Goal: Task Accomplishment & Management: Complete application form

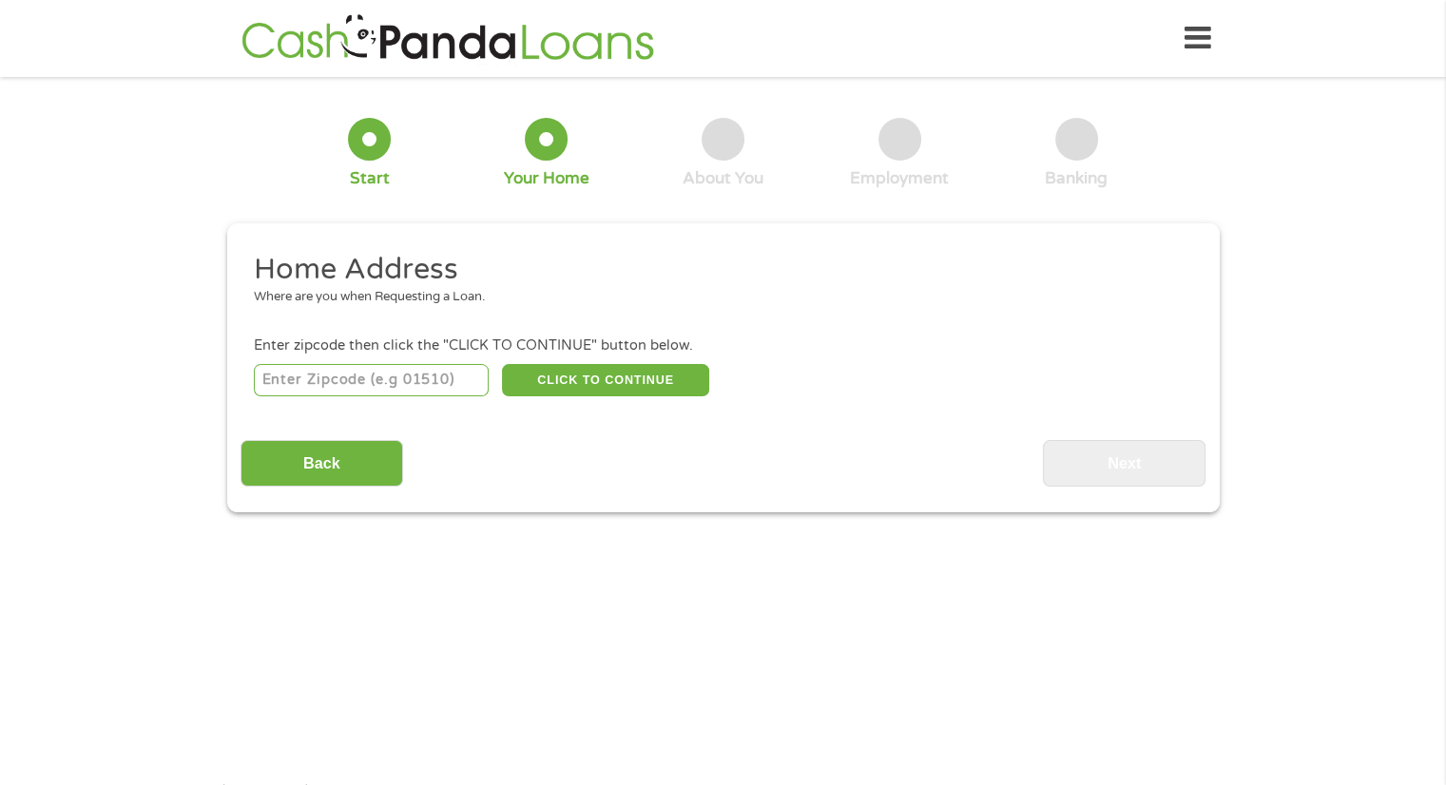
drag, startPoint x: 265, startPoint y: 463, endPoint x: 287, endPoint y: 634, distance: 172.6
click at [287, 634] on main "1 Start 2 Your Home 3 About You 4 Employment 5 Banking 6 This field is hidden w…" at bounding box center [723, 411] width 1446 height 642
click at [346, 383] on input "number" at bounding box center [371, 380] width 235 height 32
type input "03102"
select select "[US_STATE]"
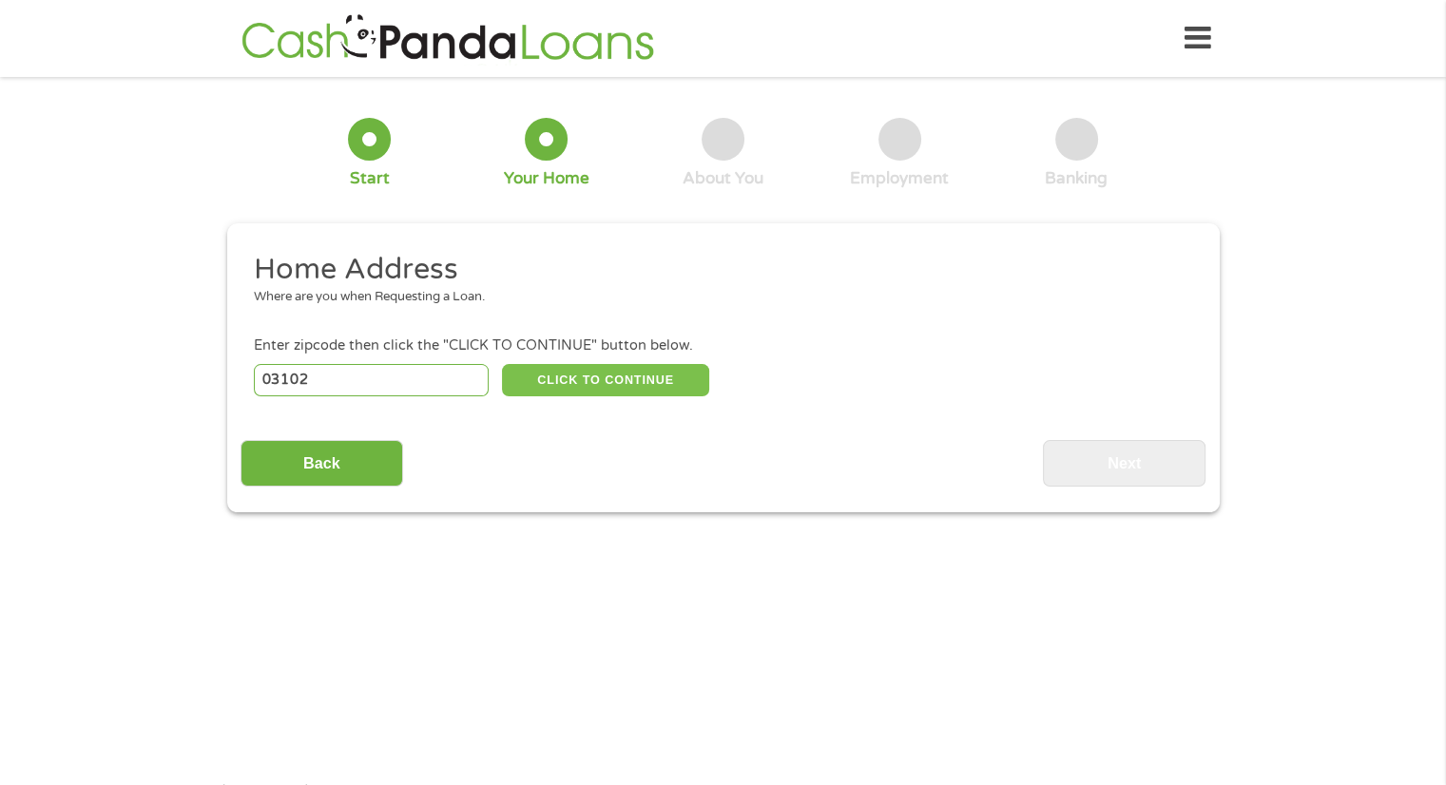
click at [626, 367] on button "CLICK TO CONTINUE" at bounding box center [605, 380] width 207 height 32
type input "03102"
type input "[GEOGRAPHIC_DATA]"
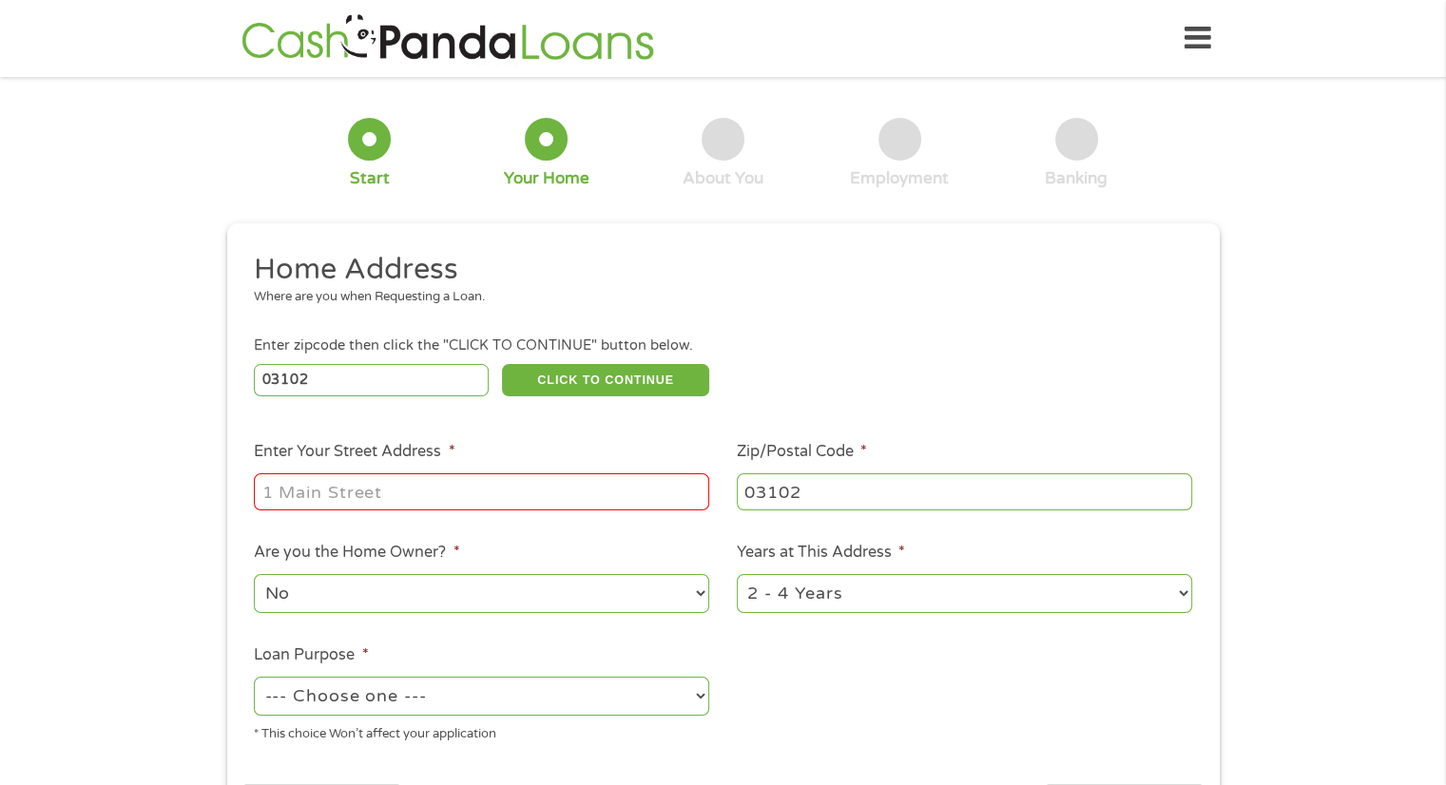
click at [293, 493] on input "Enter Your Street Address *" at bounding box center [482, 492] width 456 height 36
type input "[STREET_ADDRESS]"
click at [336, 597] on select "No Yes" at bounding box center [482, 593] width 456 height 39
click at [254, 576] on select "No Yes" at bounding box center [482, 593] width 456 height 39
click at [344, 697] on select "--- Choose one --- Pay Bills Debt Consolidation Home Improvement Major Purchase…" at bounding box center [482, 696] width 456 height 39
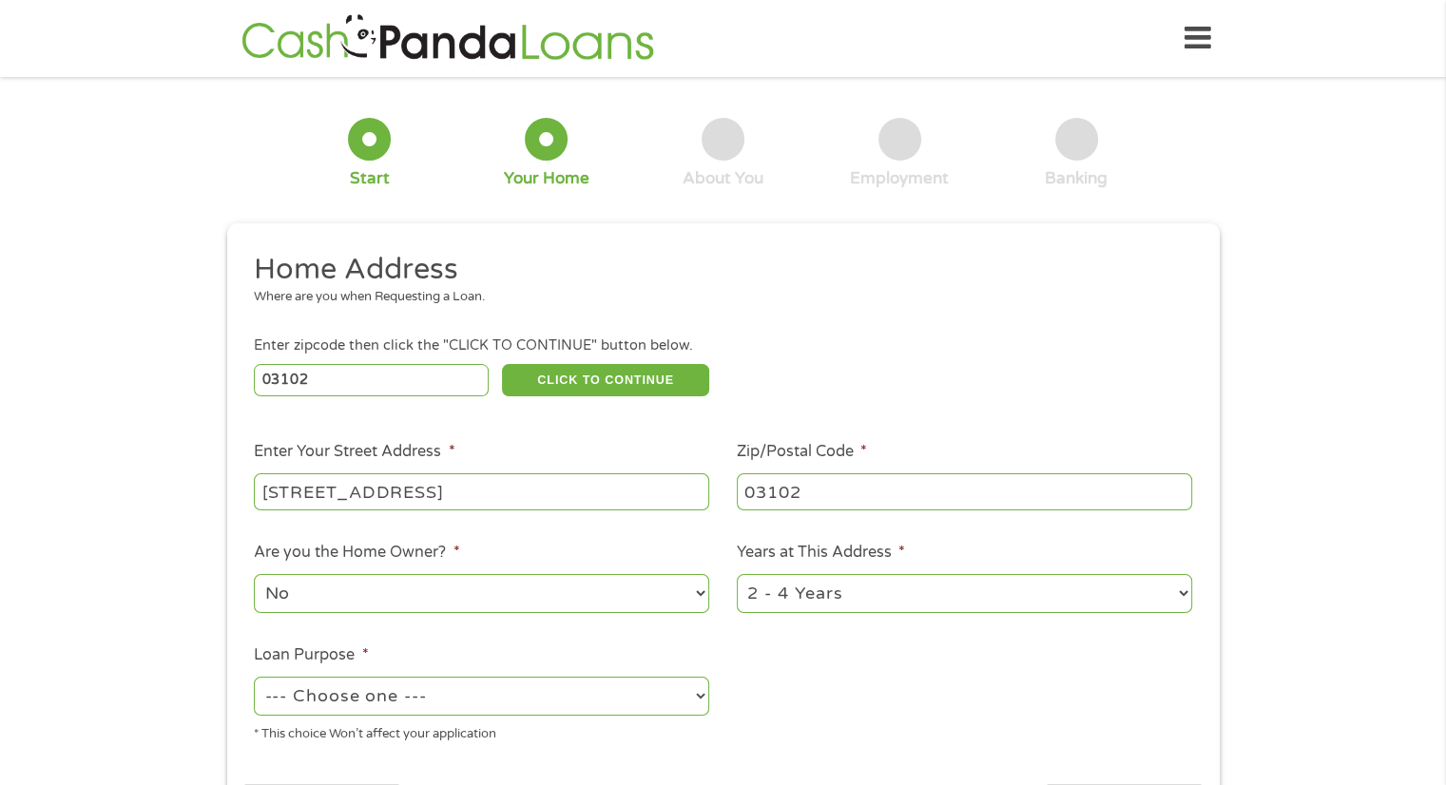
select select "medicalexpenses"
click at [254, 679] on select "--- Choose one --- Pay Bills Debt Consolidation Home Improvement Major Purchase…" at bounding box center [482, 696] width 456 height 39
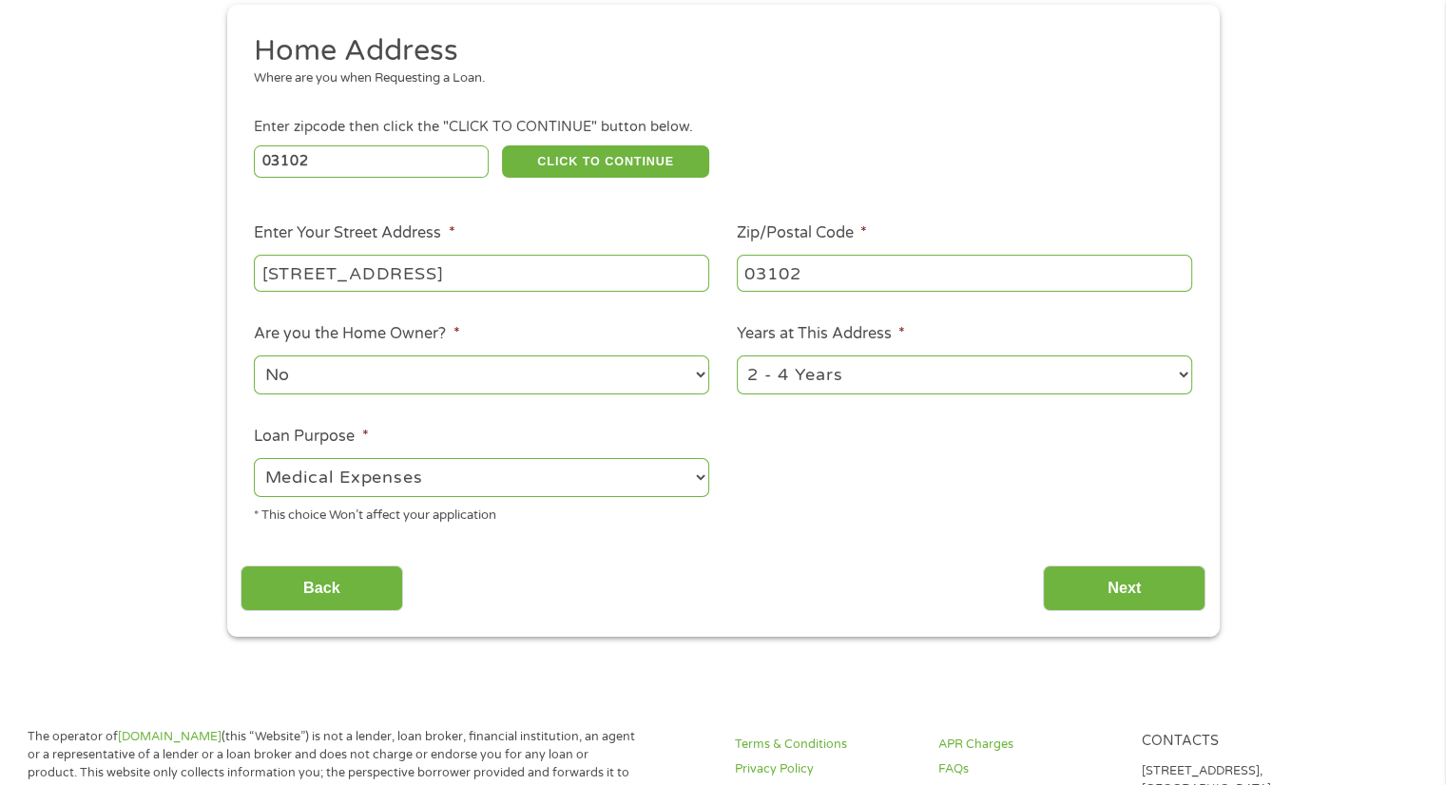
scroll to position [217, 0]
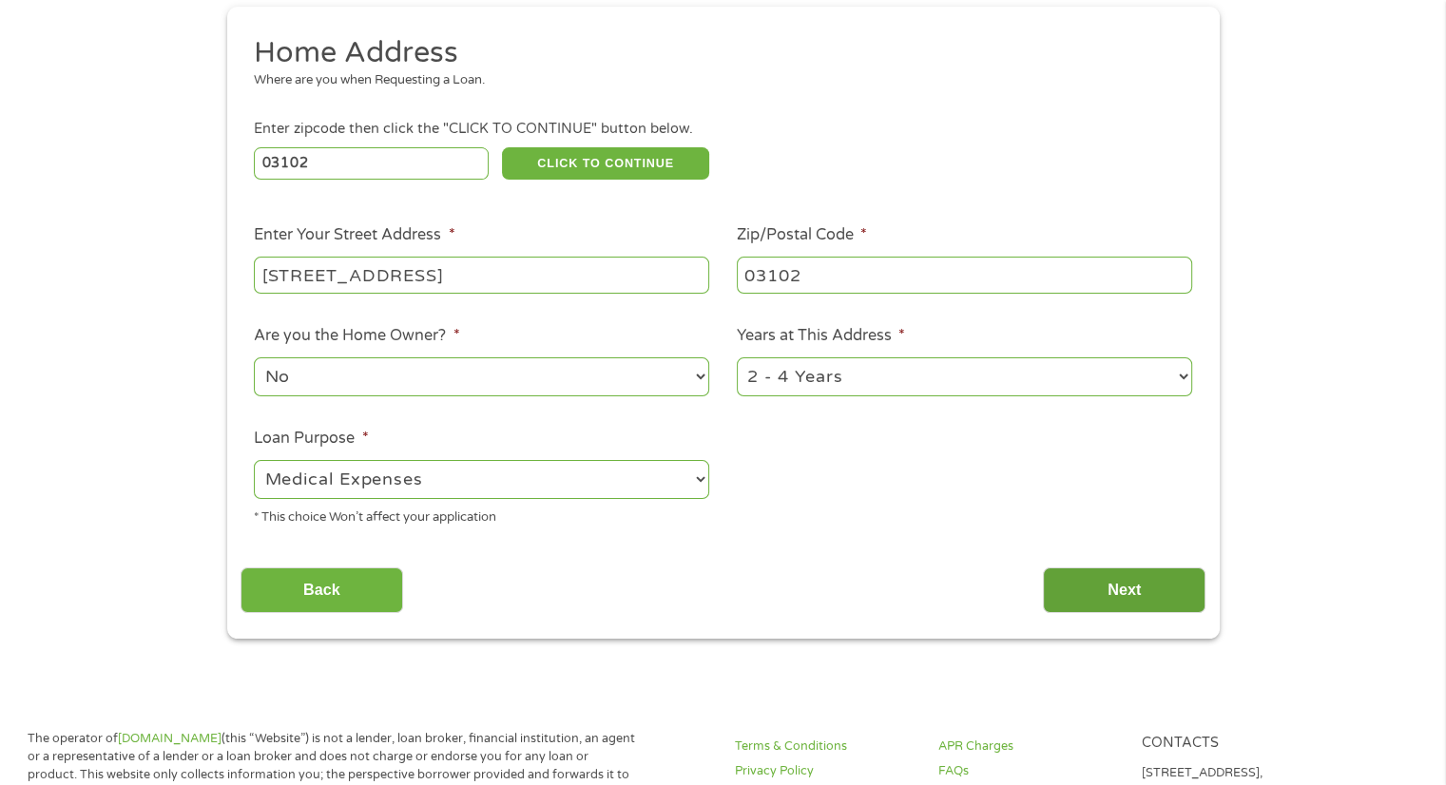
click at [1114, 581] on input "Next" at bounding box center [1124, 591] width 163 height 47
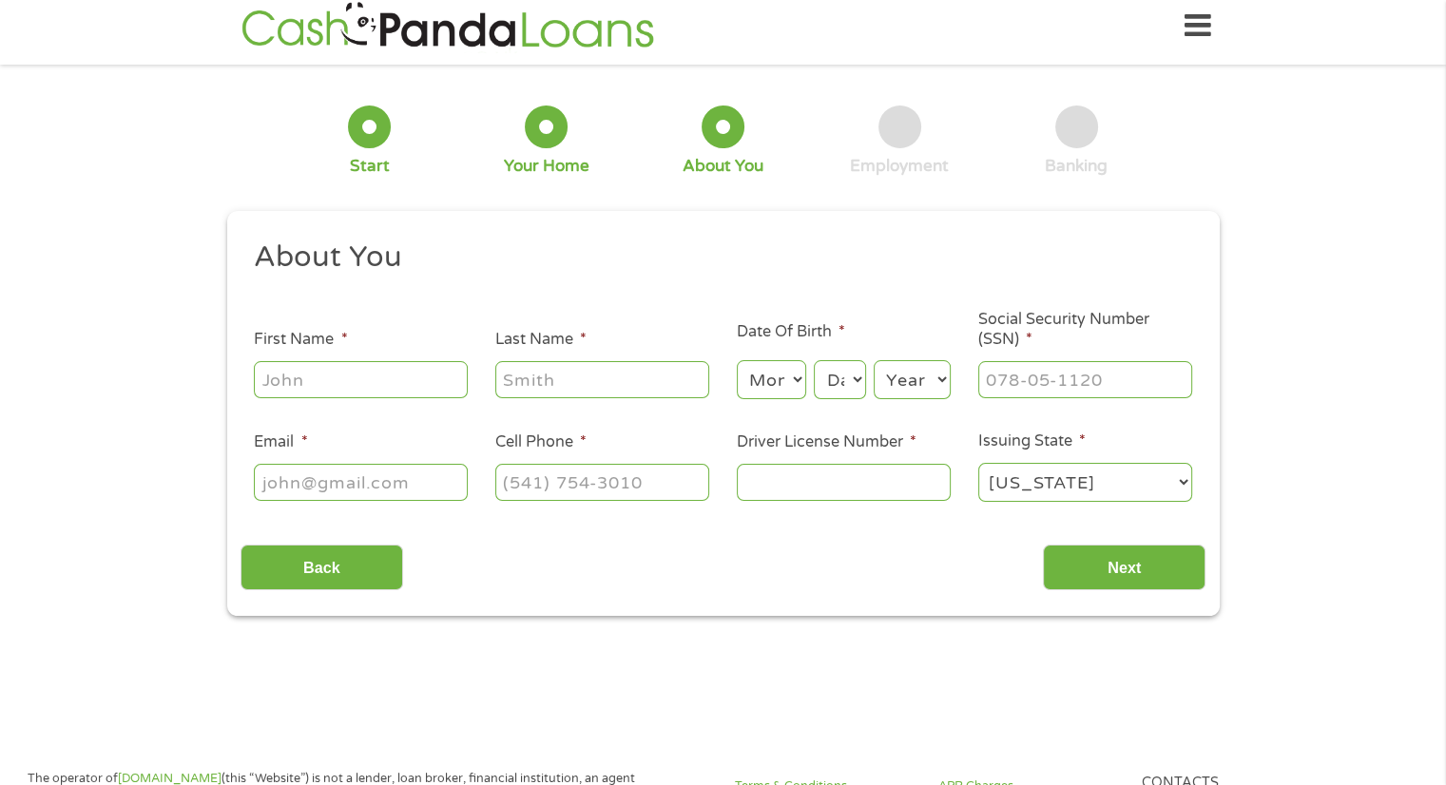
scroll to position [0, 0]
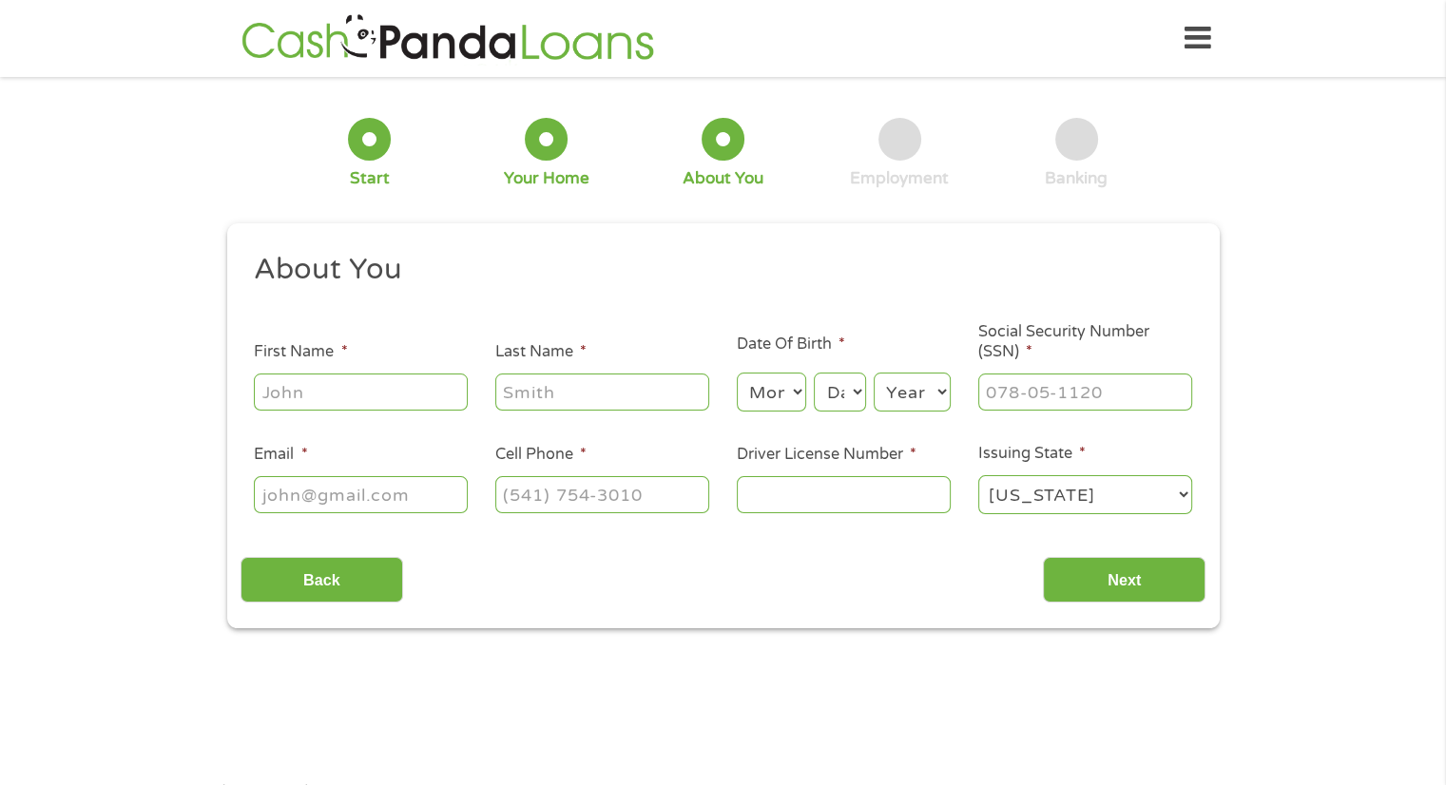
click at [289, 394] on input "First Name *" at bounding box center [361, 392] width 214 height 36
type input "[PERSON_NAME]"
type input "[EMAIL_ADDRESS][DOMAIN_NAME]"
type input "[PHONE_NUMBER]"
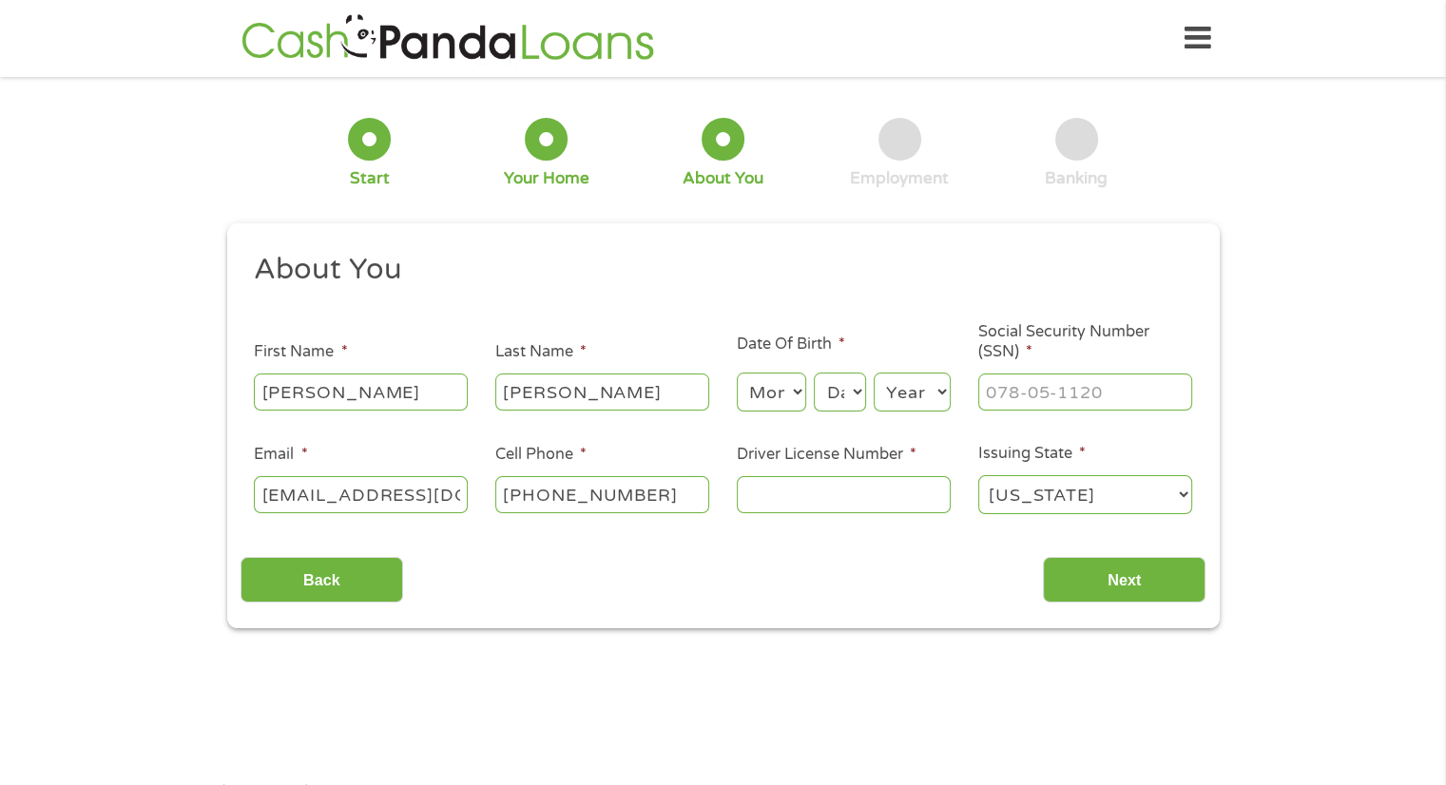
click at [774, 391] on select "Month 1 2 3 4 5 6 7 8 9 10 11 12" at bounding box center [771, 392] width 69 height 39
select select "9"
click at [737, 374] on select "Month 1 2 3 4 5 6 7 8 9 10 11 12" at bounding box center [771, 392] width 69 height 39
click at [837, 402] on select "Day 1 2 3 4 5 6 7 8 9 10 11 12 13 14 15 16 17 18 19 20 21 22 23 24 25 26 27 28 …" at bounding box center [839, 392] width 51 height 39
select select "4"
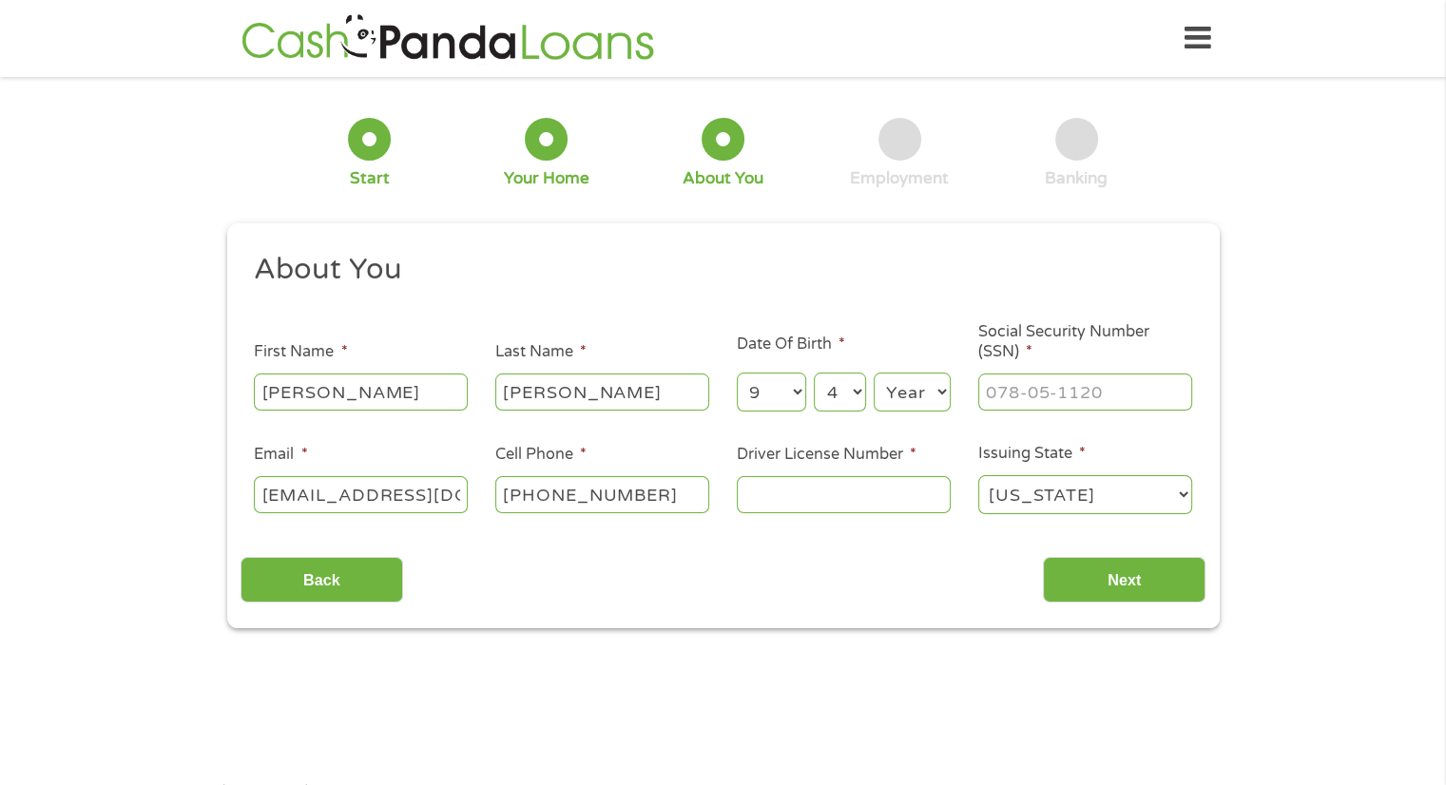
click at [814, 374] on select "Day 1 2 3 4 5 6 7 8 9 10 11 12 13 14 15 16 17 18 19 20 21 22 23 24 25 26 27 28 …" at bounding box center [839, 392] width 51 height 39
click at [902, 400] on select "Year [DATE] 2006 2005 2004 2003 2002 2001 2000 1999 1998 1997 1996 1995 1994 19…" at bounding box center [912, 392] width 77 height 39
select select "1966"
click at [874, 374] on select "Year [DATE] 2006 2005 2004 2003 2002 2001 2000 1999 1998 1997 1996 1995 1994 19…" at bounding box center [912, 392] width 77 height 39
click at [998, 393] on input "___-__-____" at bounding box center [1086, 392] width 214 height 36
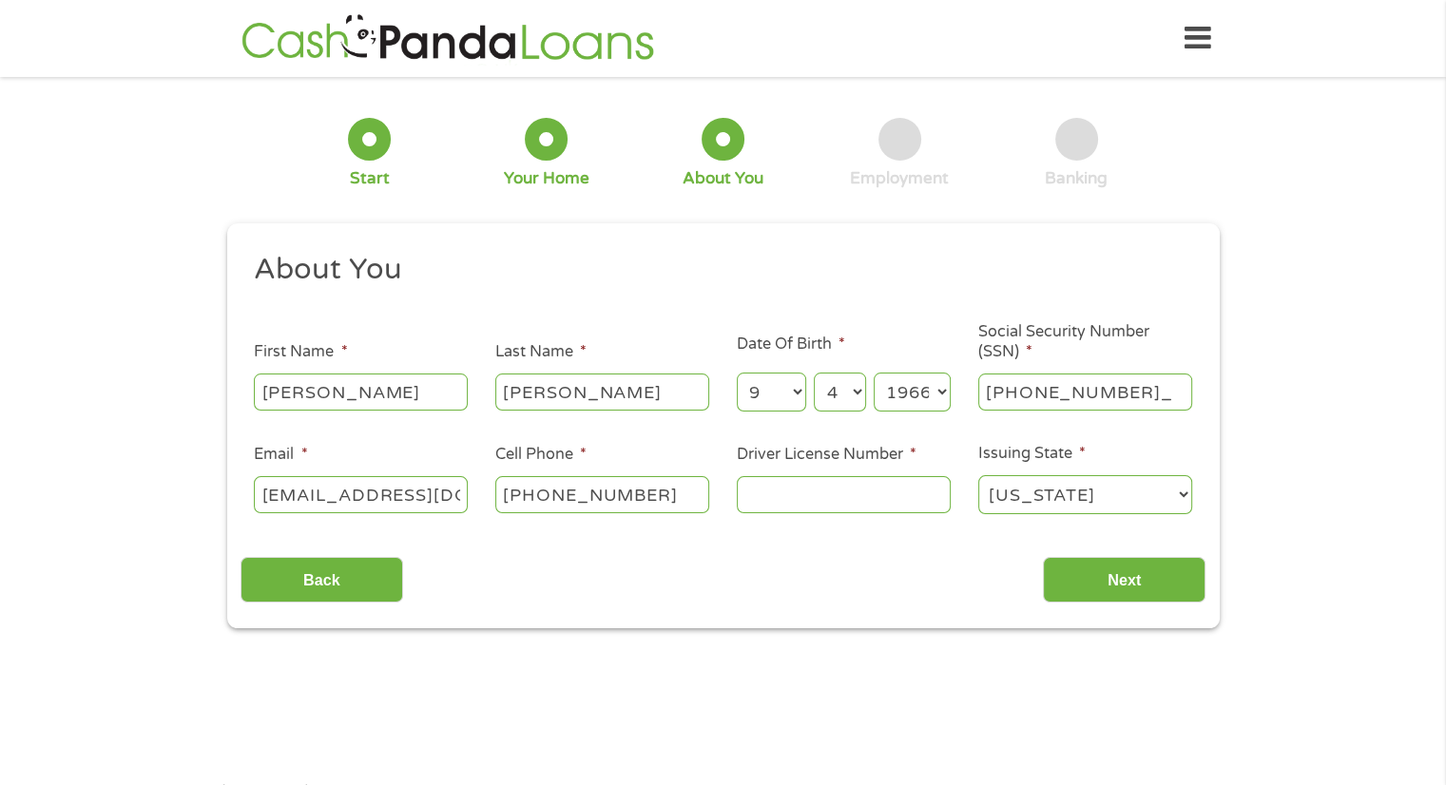
type input "002-60-2861"
click at [799, 497] on input "Driver License Number *" at bounding box center [844, 494] width 214 height 36
type input "NHL11412812"
click at [1131, 579] on input "Next" at bounding box center [1124, 580] width 163 height 47
click at [1124, 578] on input "Next" at bounding box center [1124, 580] width 163 height 47
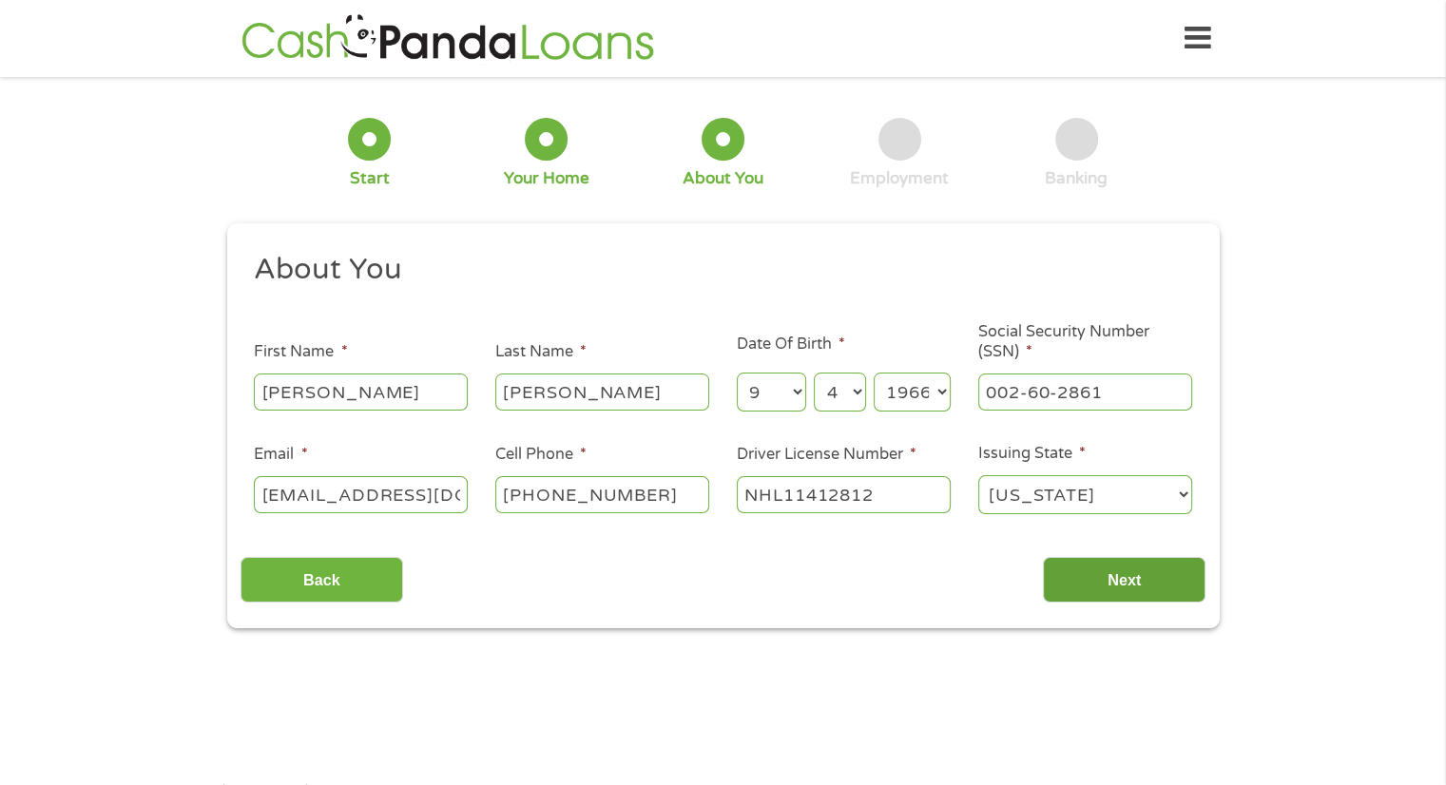
click at [1137, 571] on input "Next" at bounding box center [1124, 580] width 163 height 47
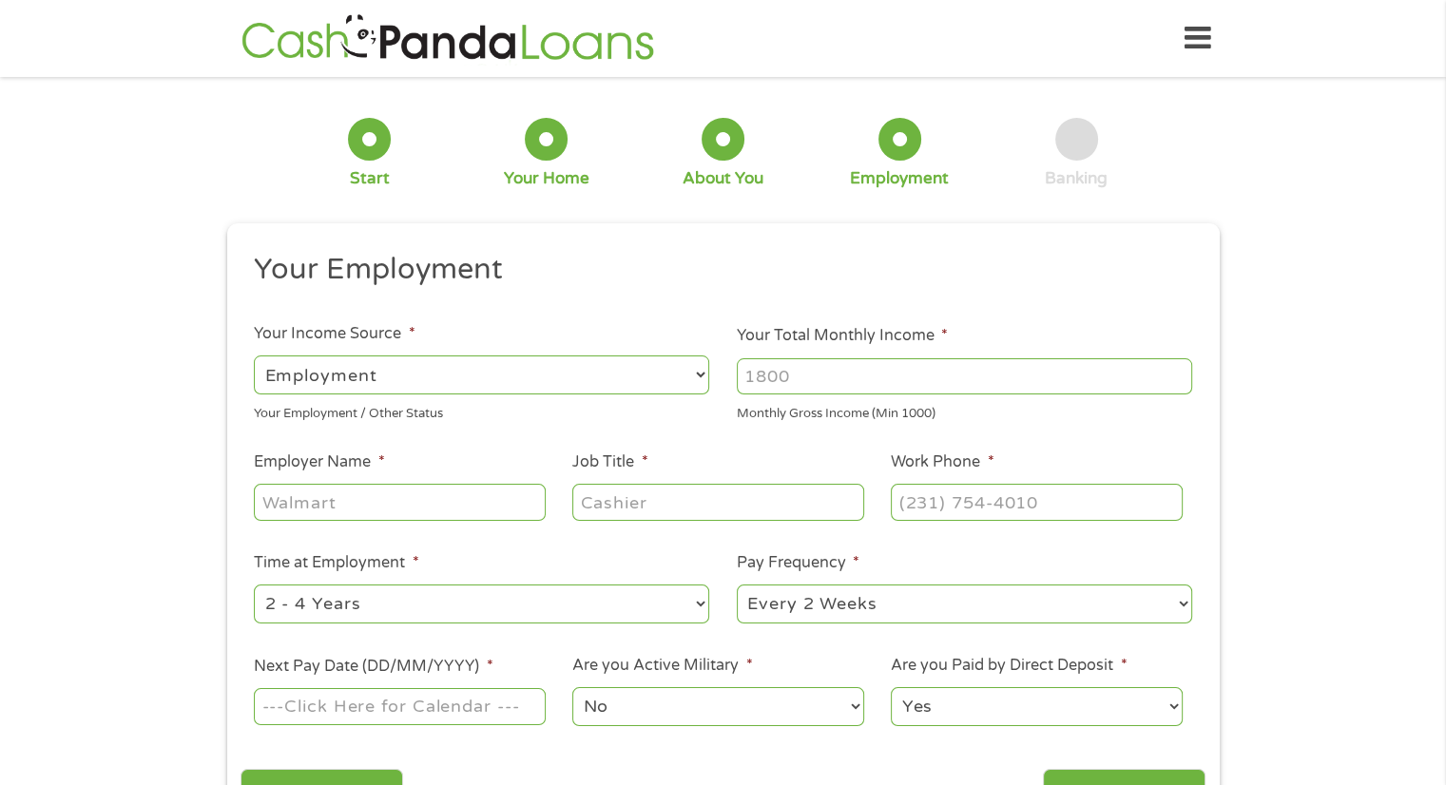
click at [1087, 162] on div "Banking" at bounding box center [1076, 153] width 63 height 71
click at [1082, 152] on div at bounding box center [1077, 139] width 43 height 43
click at [776, 369] on input "Your Total Monthly Income *" at bounding box center [965, 377] width 456 height 36
type input "5500"
click at [290, 499] on input "Employer Name *" at bounding box center [399, 502] width 291 height 36
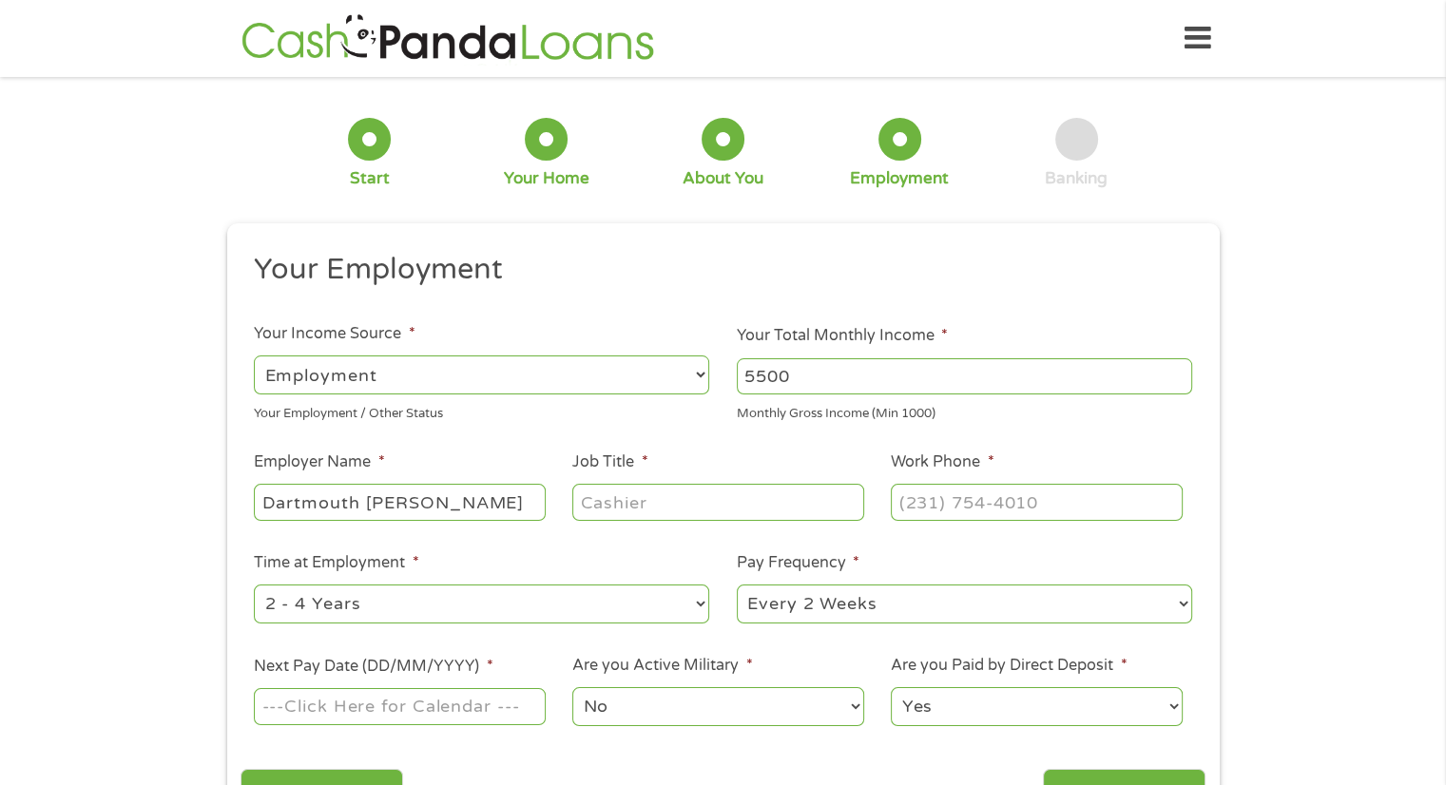
type input "Dartmouth [PERSON_NAME]"
type input "Clinical Secretary"
type input "[PHONE_NUMBER]"
click at [341, 709] on input "Next Pay Date (DD/MM/YYYY) *" at bounding box center [399, 706] width 291 height 36
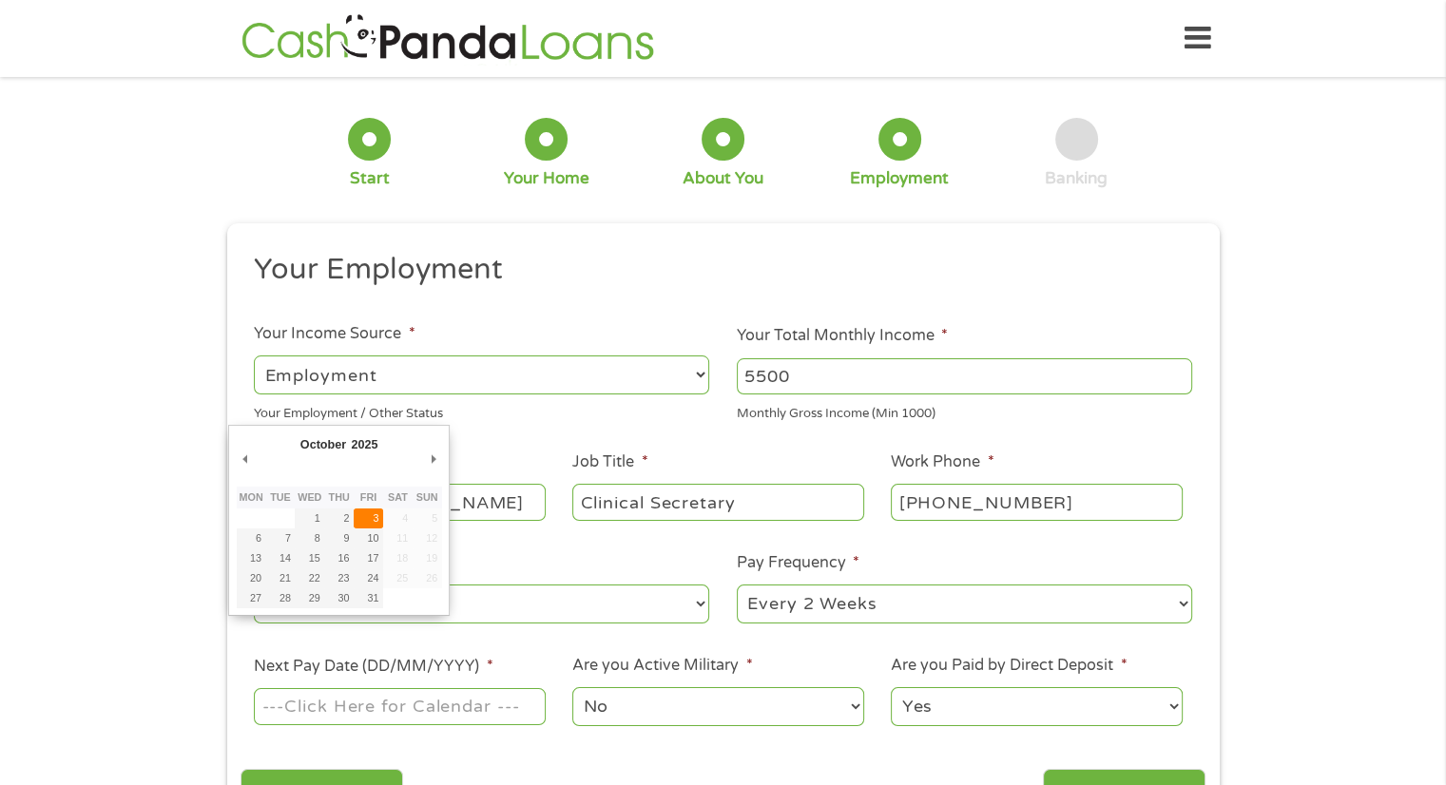
type input "[DATE]"
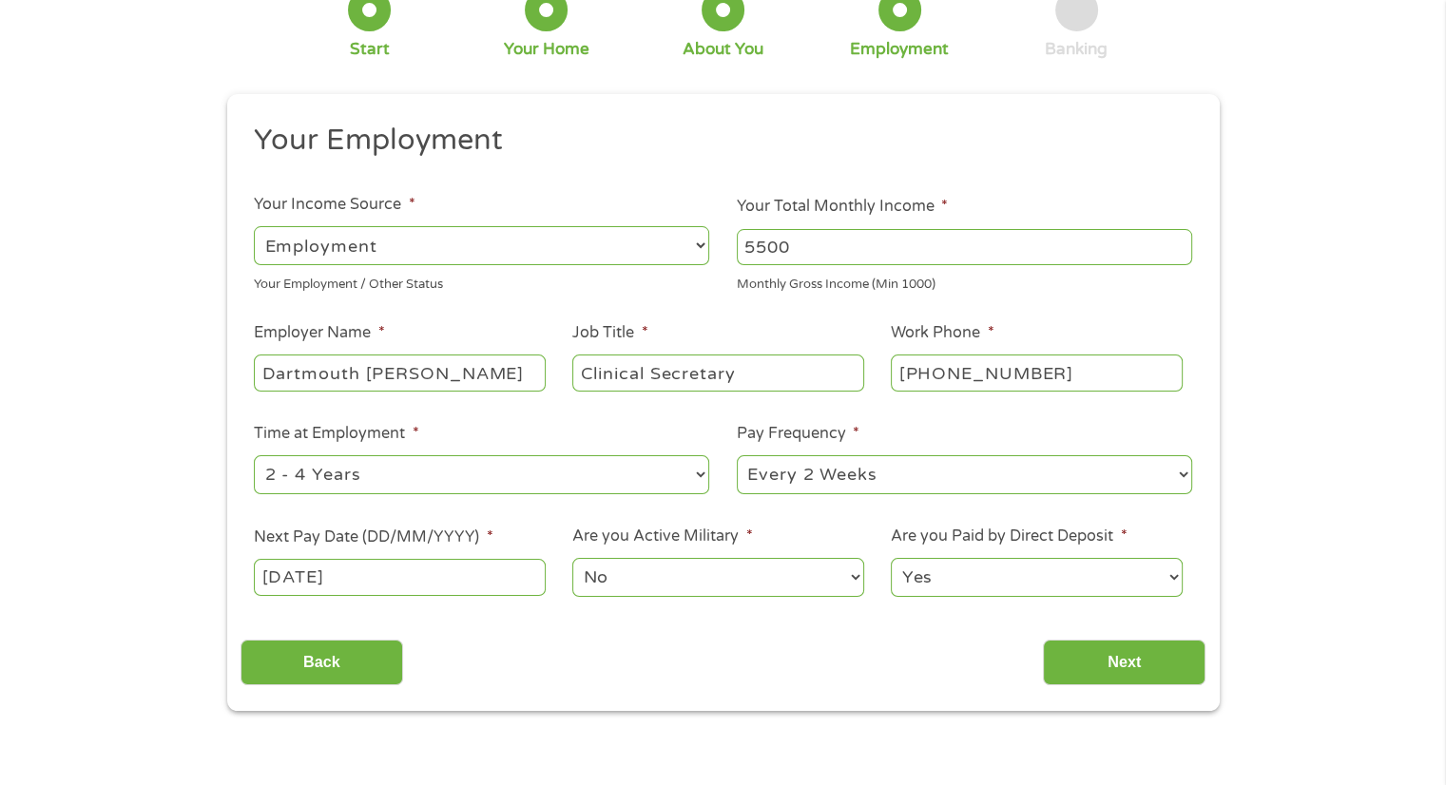
scroll to position [131, 0]
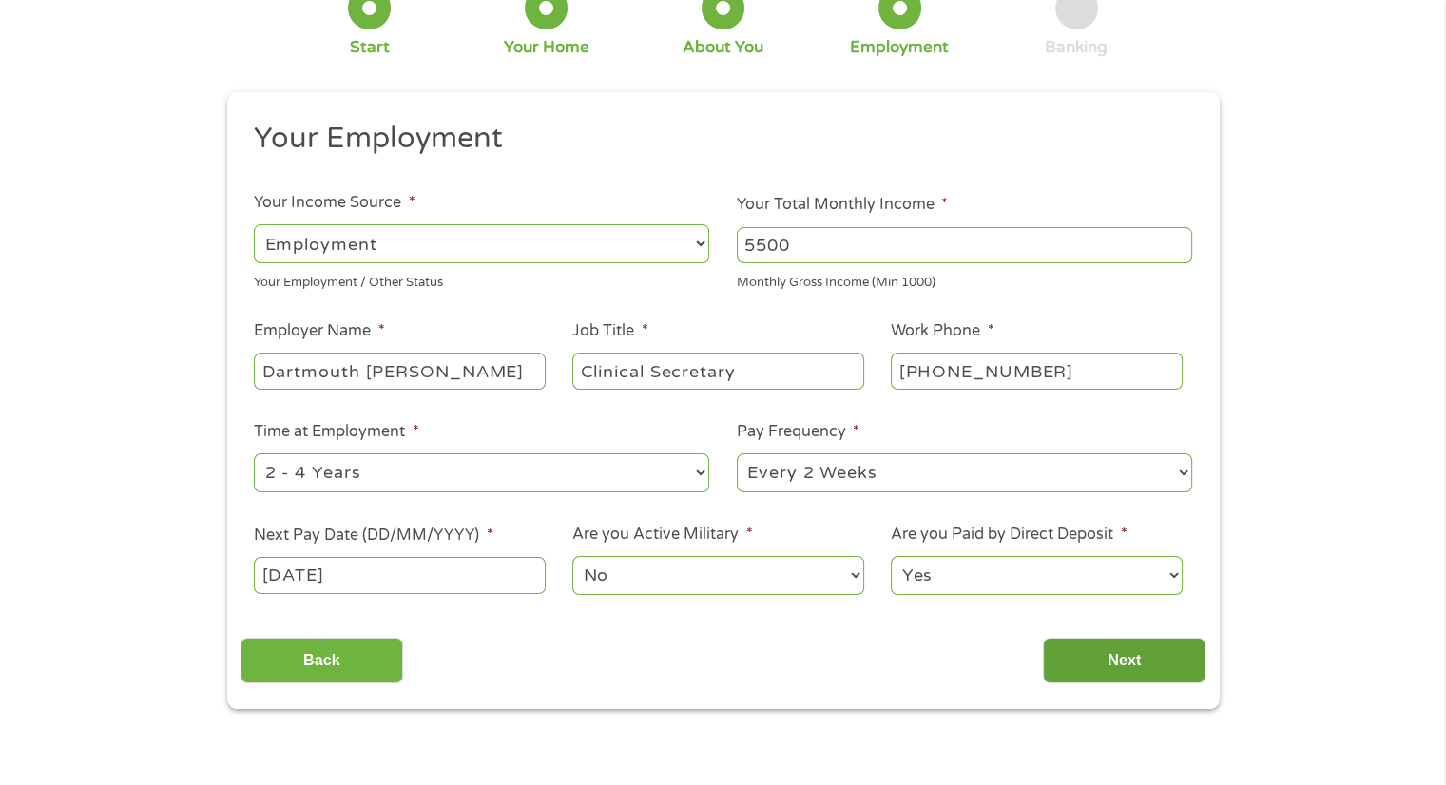
click at [1107, 663] on input "Next" at bounding box center [1124, 661] width 163 height 47
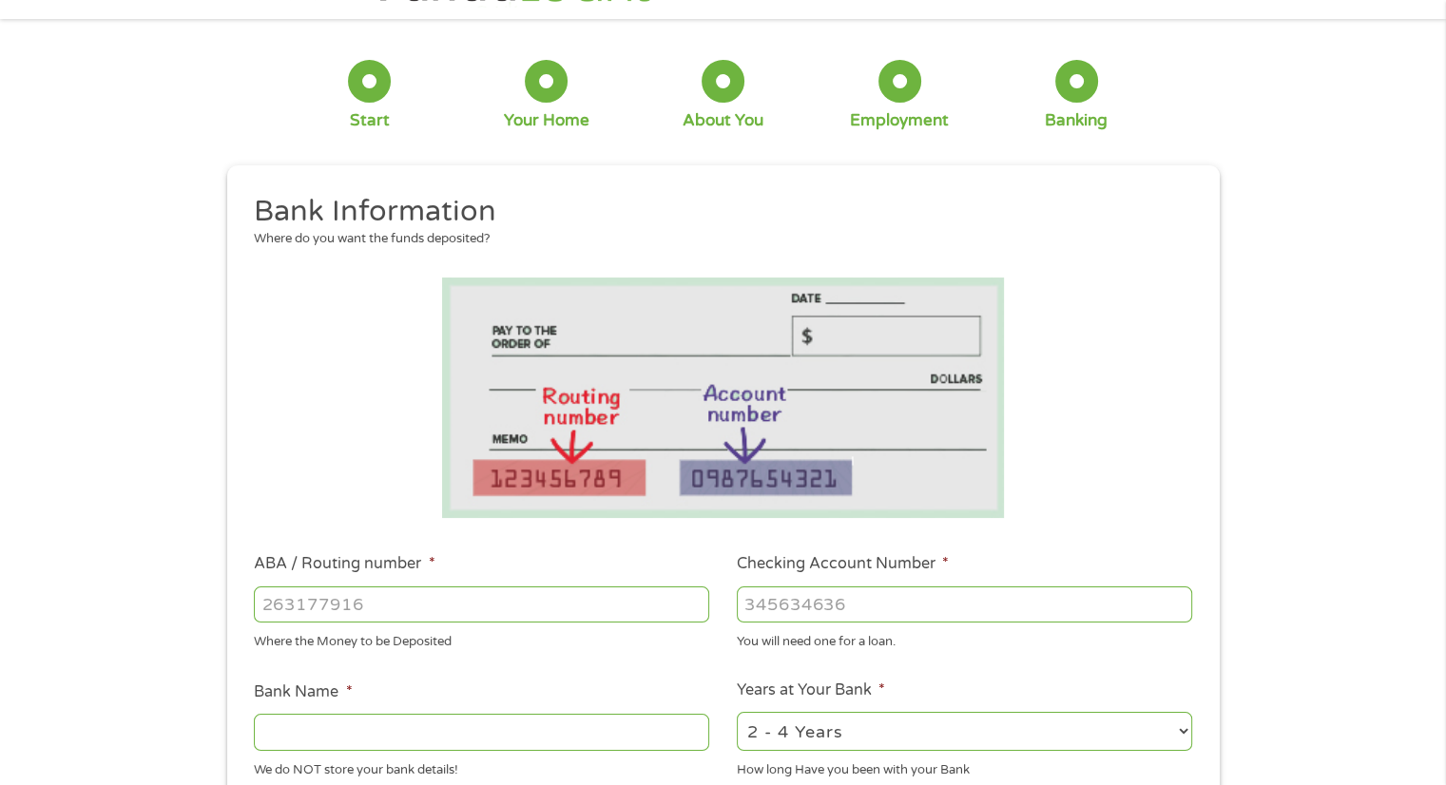
scroll to position [0, 0]
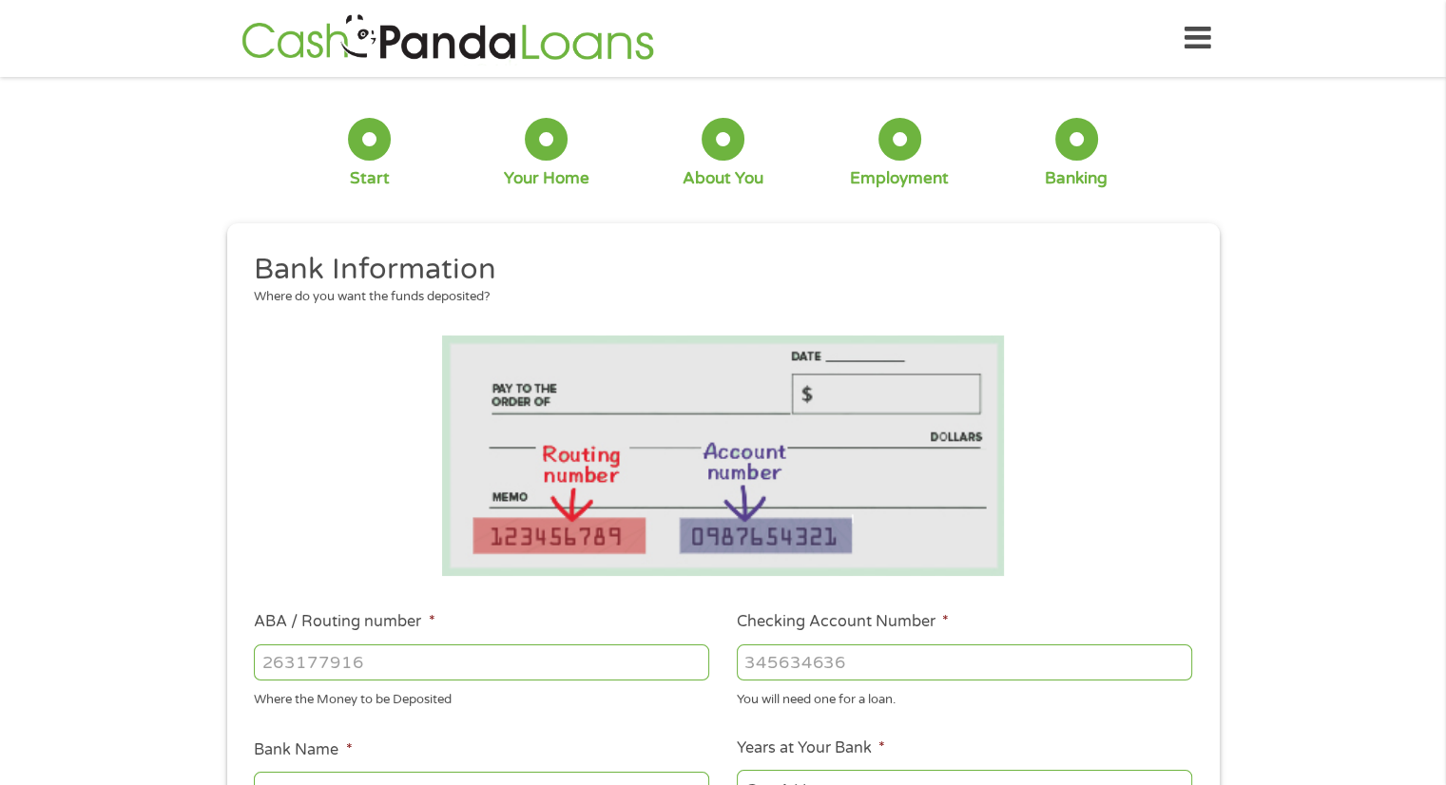
click at [288, 663] on input "ABA / Routing number *" at bounding box center [482, 663] width 456 height 36
type input "211489656"
type input "SERVICE CREDIT UNION"
type input "211489656"
click at [760, 665] on input "Checking Account Number *" at bounding box center [965, 663] width 456 height 36
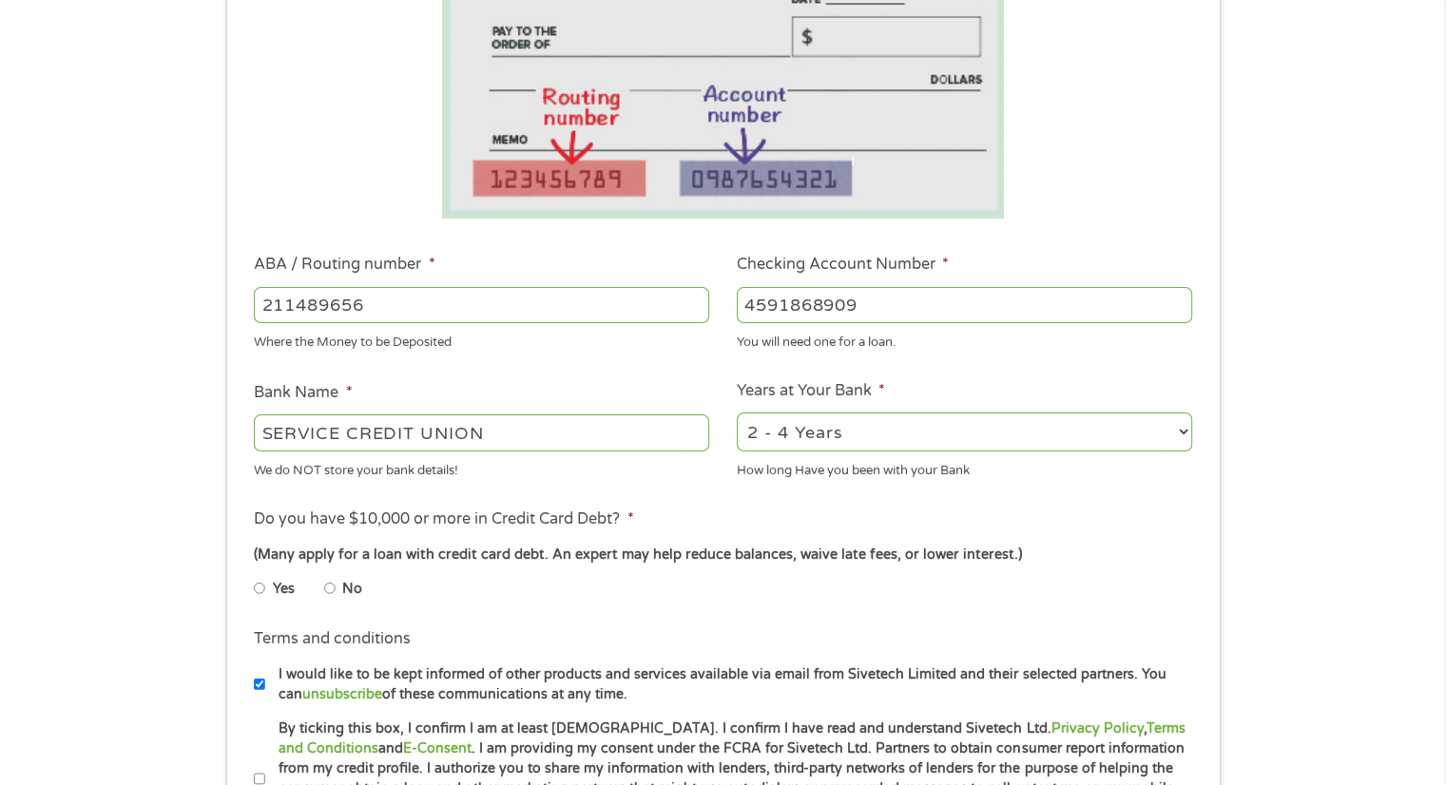
scroll to position [406, 0]
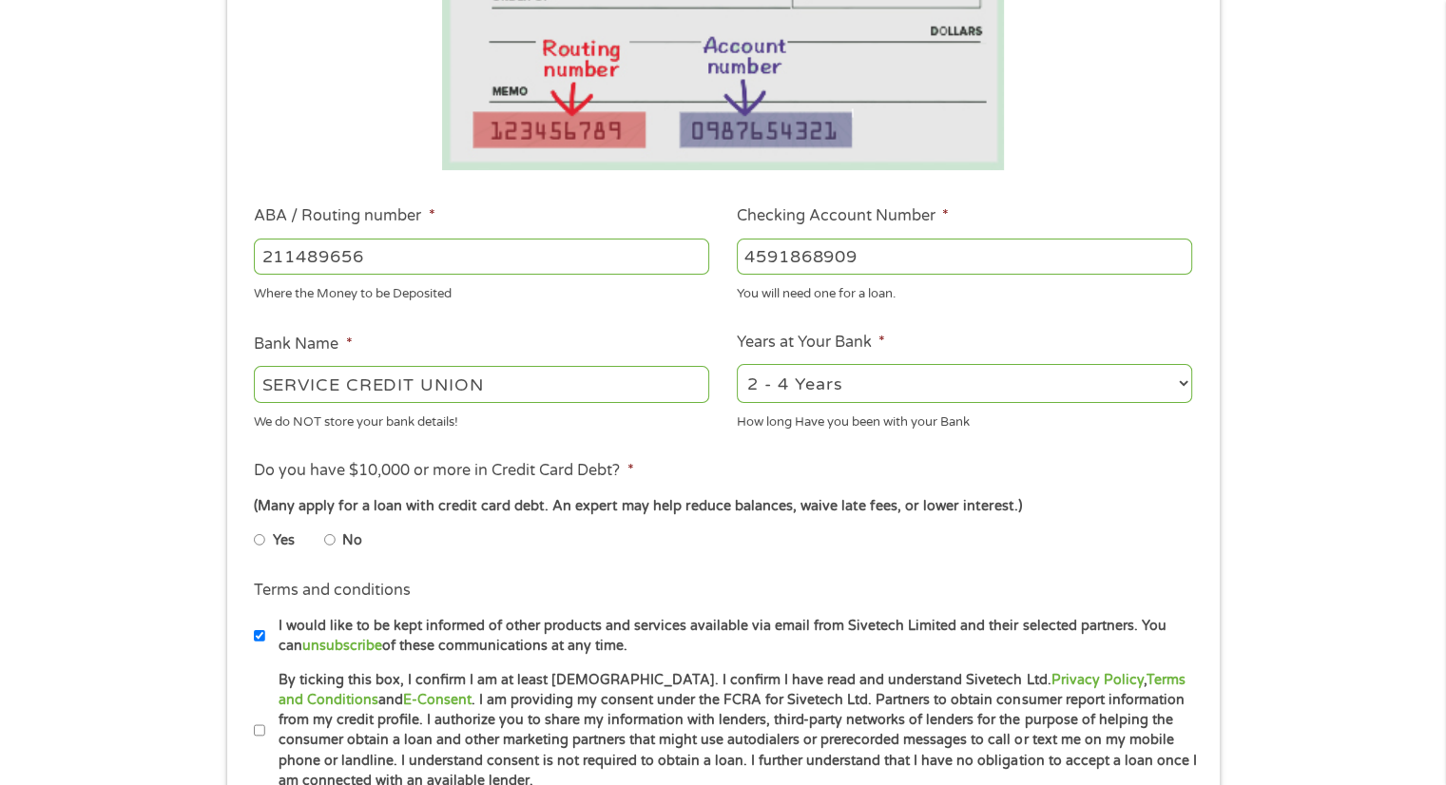
type input "4591868909"
click at [330, 540] on input "No" at bounding box center [329, 540] width 11 height 30
radio input "true"
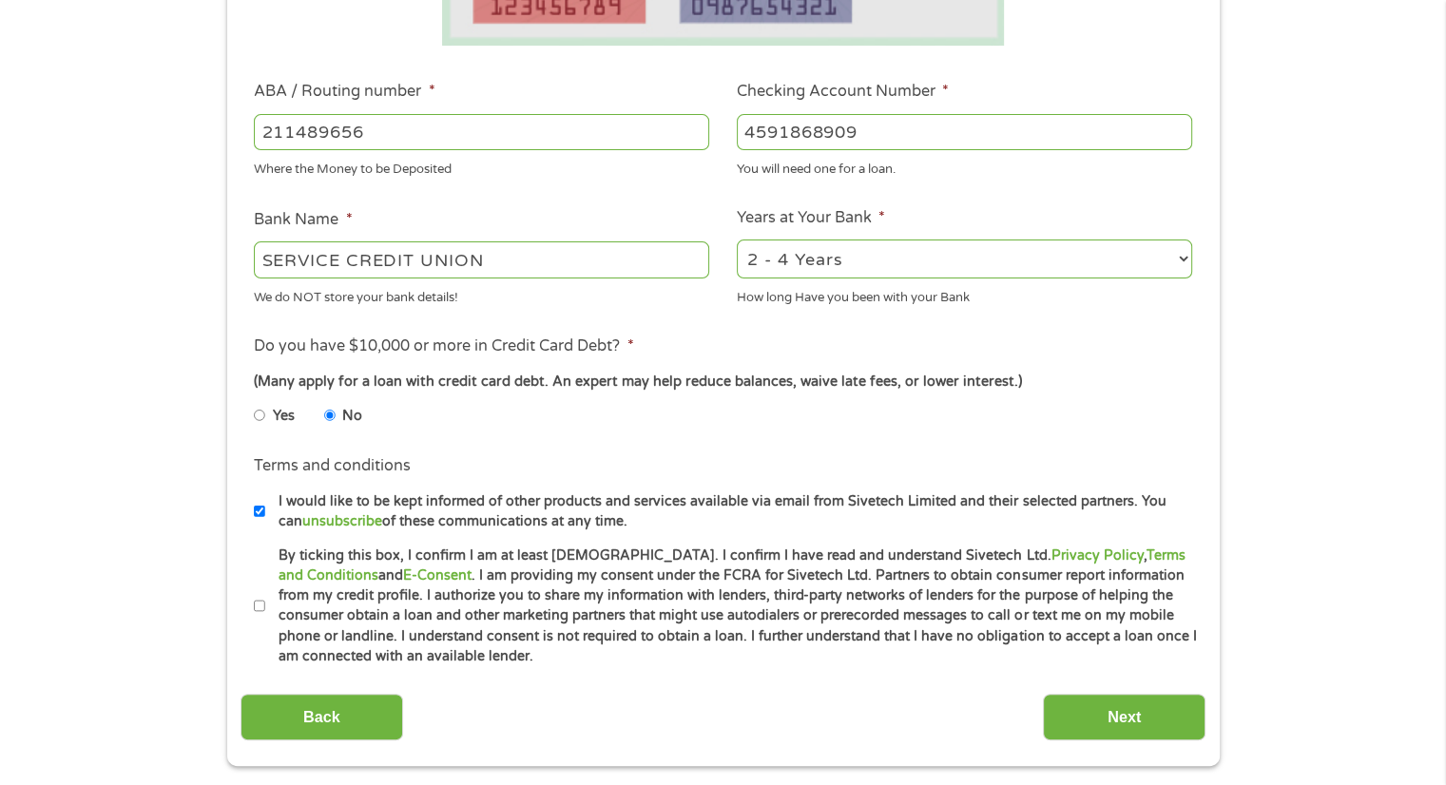
scroll to position [532, 0]
click at [259, 602] on input "By ticking this box, I confirm I am at least [DEMOGRAPHIC_DATA]. I confirm I ha…" at bounding box center [259, 606] width 11 height 30
checkbox input "true"
click at [1123, 715] on input "Next" at bounding box center [1124, 716] width 163 height 47
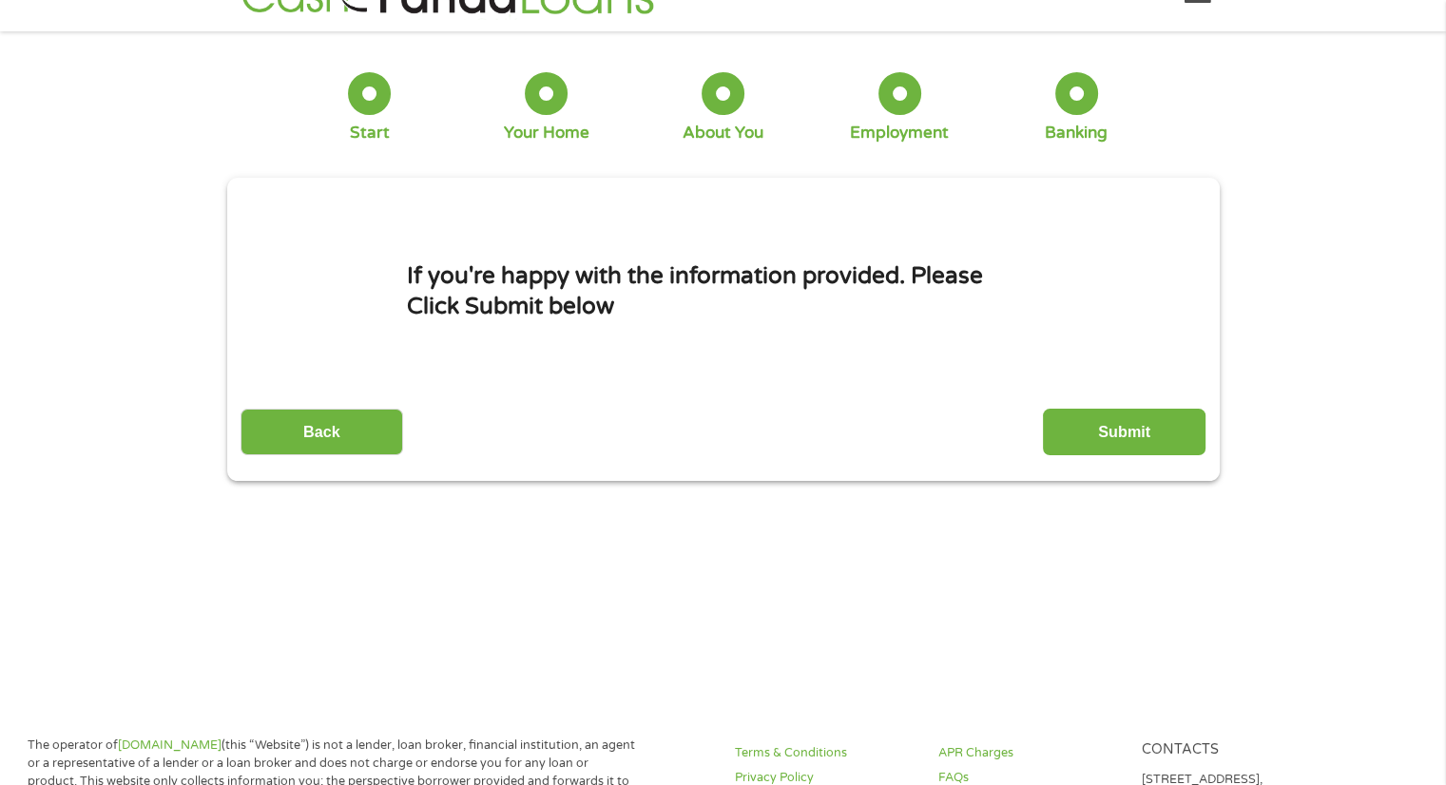
scroll to position [0, 0]
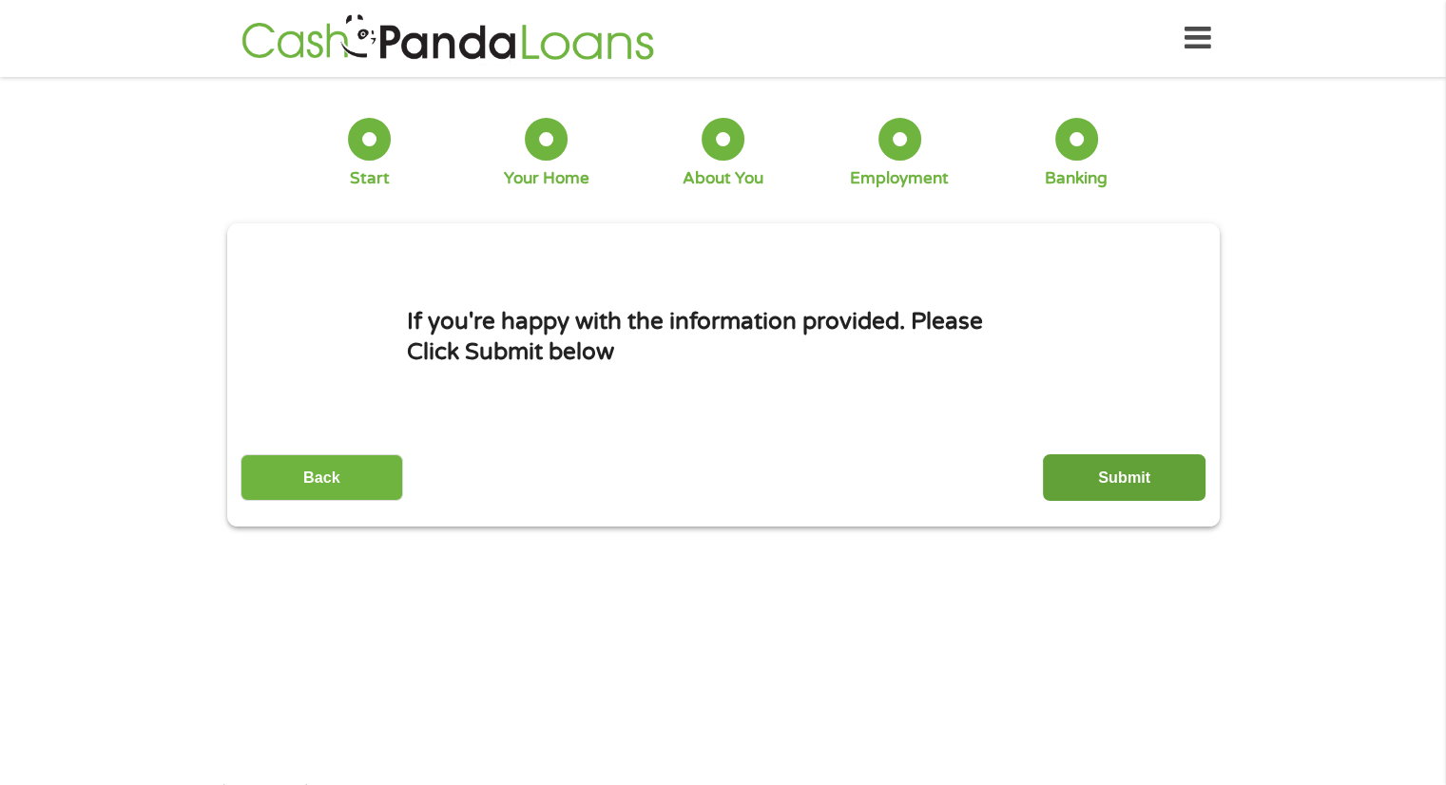
click at [1130, 472] on input "Submit" at bounding box center [1124, 478] width 163 height 47
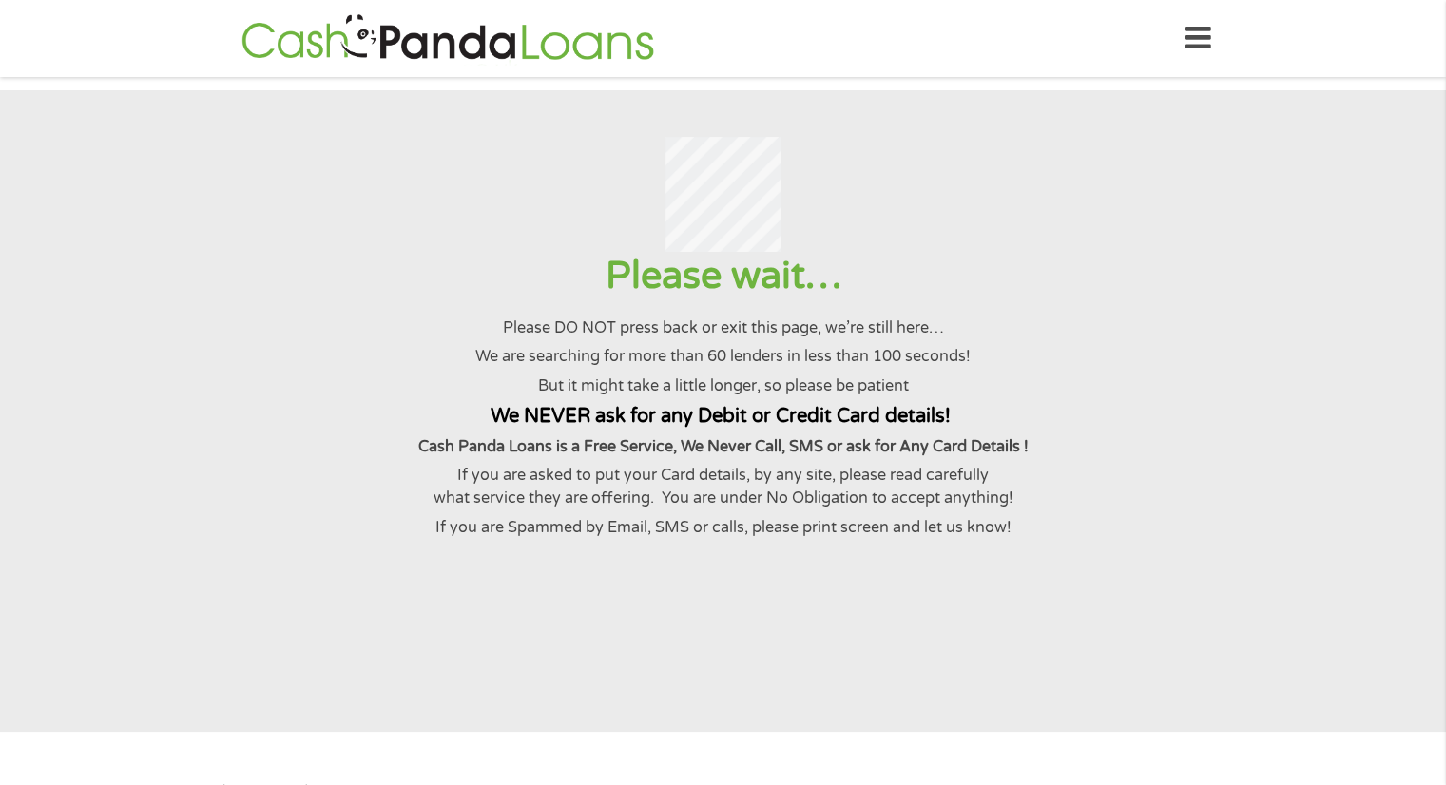
click at [1130, 472] on div "Please wait… Please DO NOT press back or exit this page, we’re still here… We a…" at bounding box center [723, 395] width 1400 height 286
click at [1129, 458] on p "Cash Panda Loans is a Free Service, We Never Call, SMS or ask for Any Card Deta…" at bounding box center [723, 447] width 1400 height 23
